Goal: Use online tool/utility: Utilize a website feature to perform a specific function

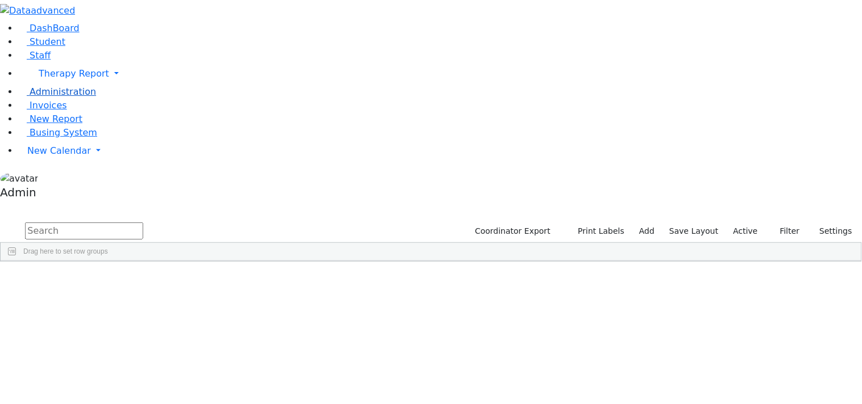
click at [55, 97] on span "Administration" at bounding box center [63, 91] width 66 height 11
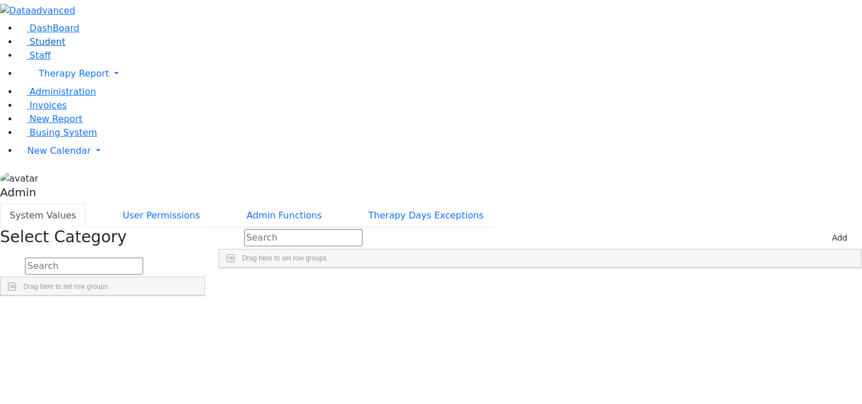
click at [43, 47] on span "Student" at bounding box center [48, 41] width 36 height 11
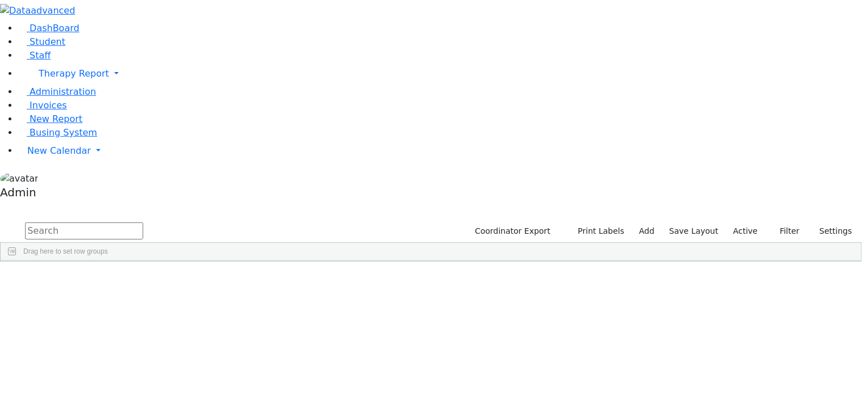
click at [70, 280] on div "[PERSON_NAME]" at bounding box center [35, 287] width 69 height 15
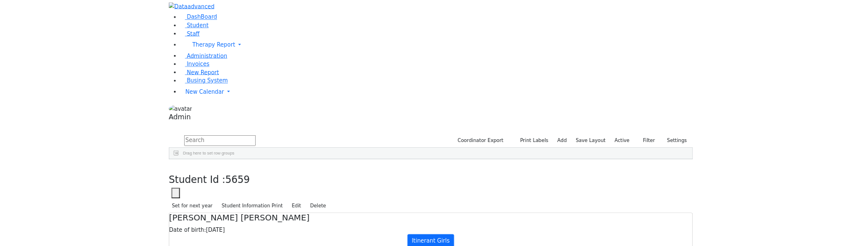
scroll to position [7, 0]
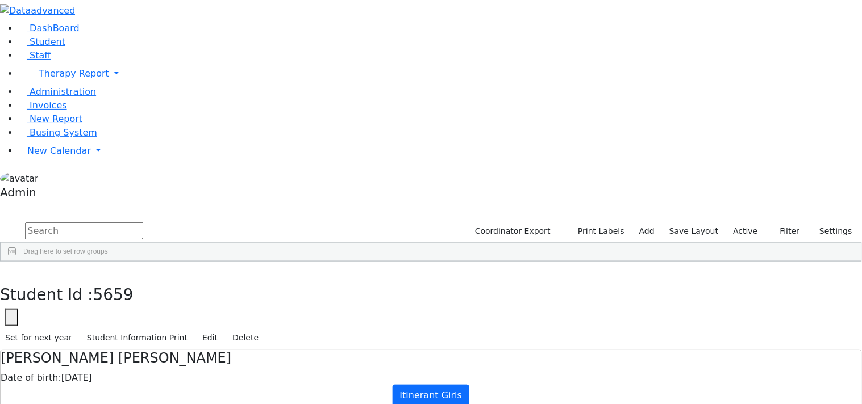
click at [11, 270] on icon "button" at bounding box center [8, 273] width 6 height 7
click at [615, 223] on button "Print Labels" at bounding box center [597, 232] width 65 height 18
checkbox input "true"
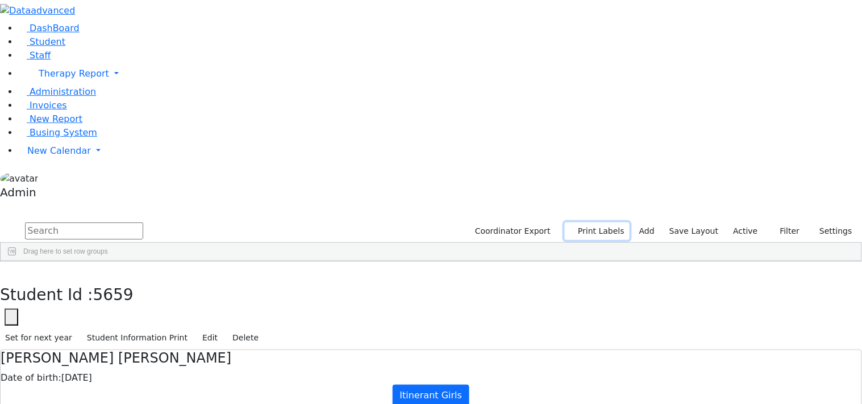
checkbox input "true"
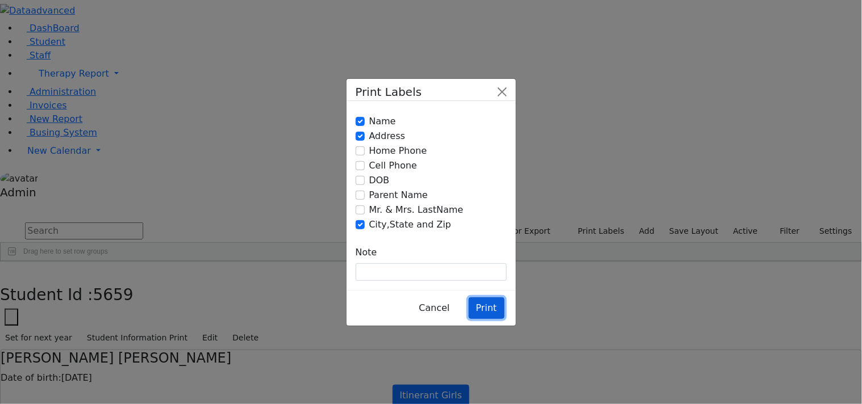
click at [483, 298] on button "Print" at bounding box center [487, 309] width 36 height 22
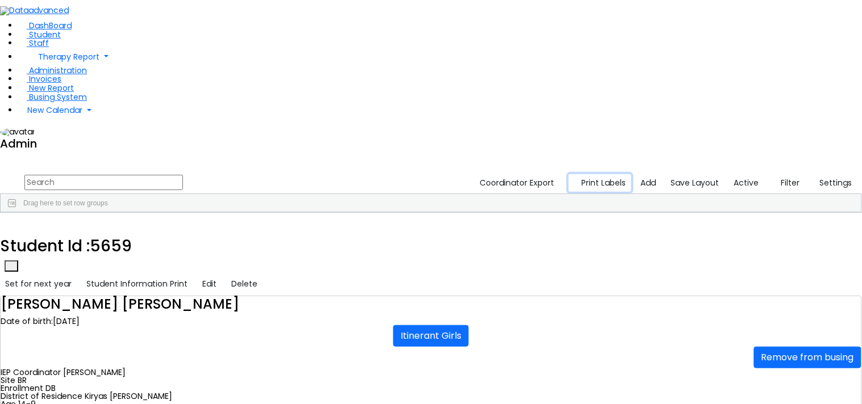
click at [611, 174] on button "Print Labels" at bounding box center [600, 183] width 63 height 18
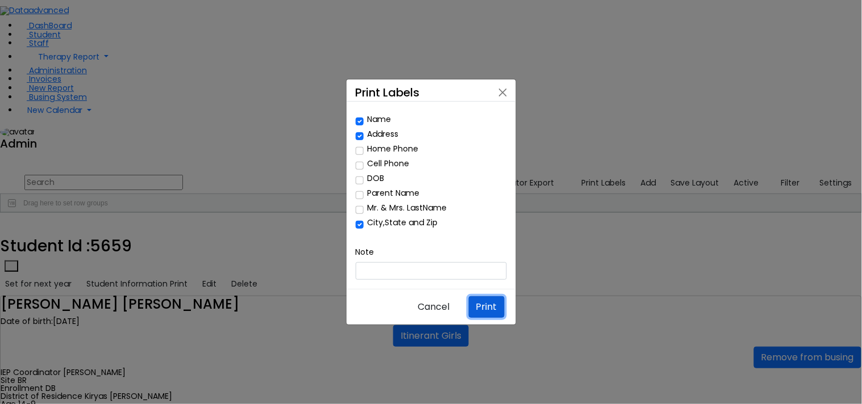
click at [478, 297] on button "Print" at bounding box center [487, 308] width 36 height 22
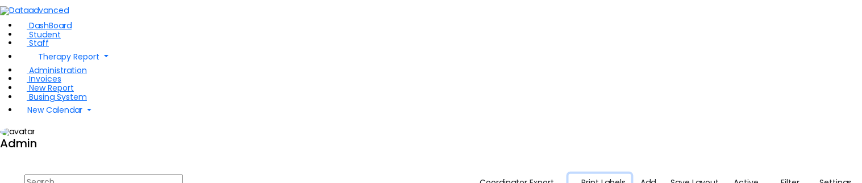
click at [612, 174] on button "Print Labels" at bounding box center [600, 183] width 63 height 18
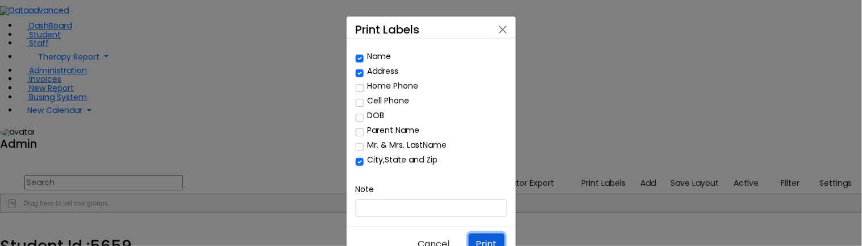
click at [482, 233] on button "Print" at bounding box center [487, 244] width 36 height 22
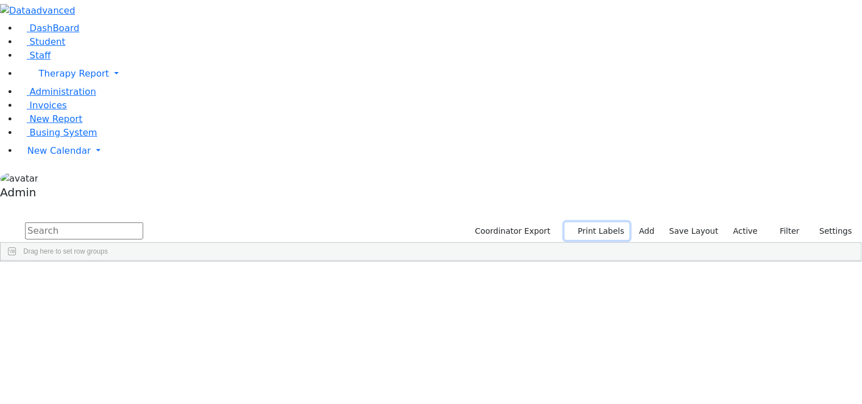
click at [620, 223] on button "Print Labels" at bounding box center [597, 232] width 65 height 18
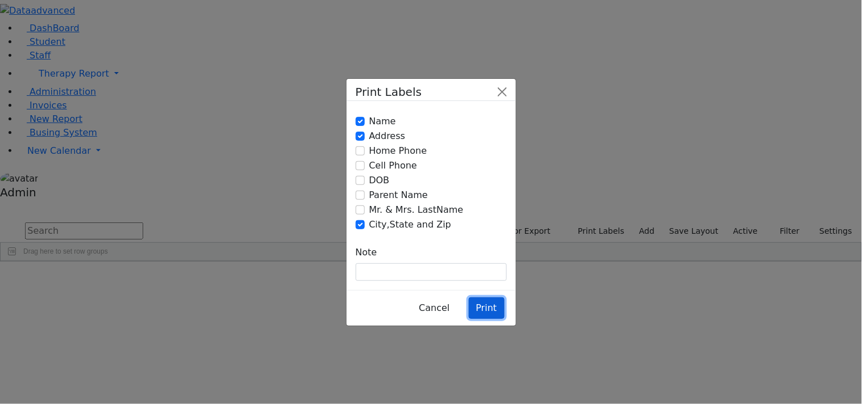
click at [481, 298] on button "Print" at bounding box center [487, 309] width 36 height 22
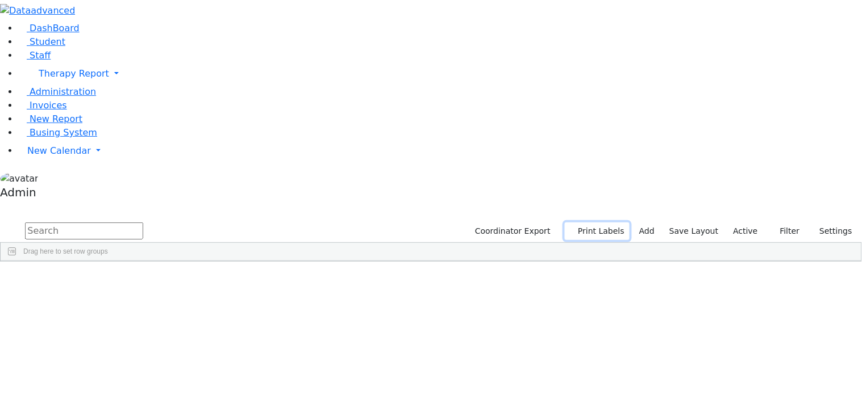
click at [604, 223] on button "Print Labels" at bounding box center [597, 232] width 65 height 18
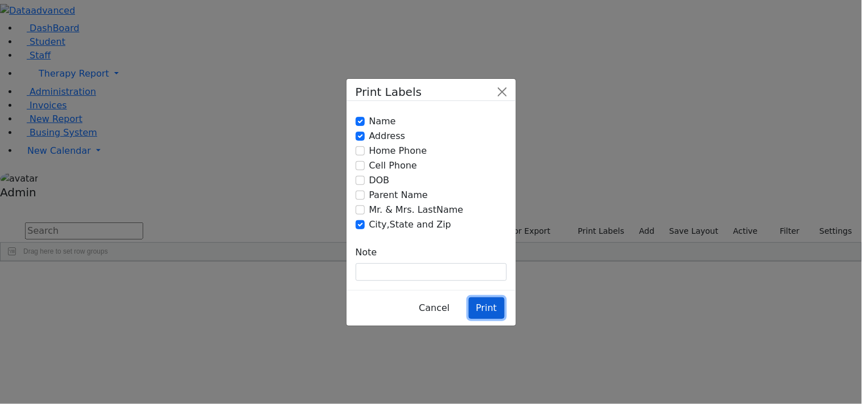
click at [484, 298] on button "Print" at bounding box center [487, 309] width 36 height 22
